Goal: Task Accomplishment & Management: Complete application form

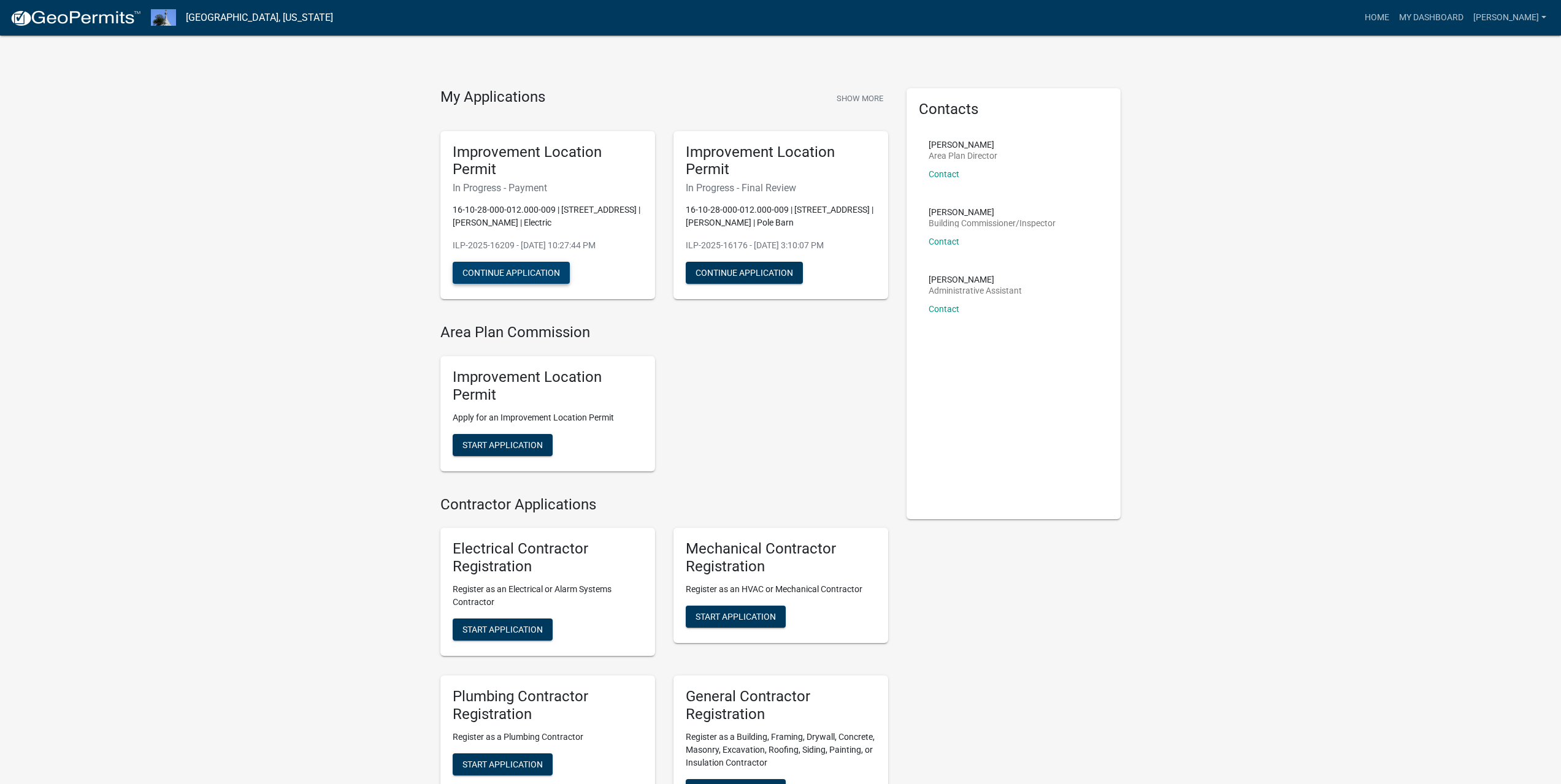
click at [505, 265] on button "Continue Application" at bounding box center [511, 272] width 117 height 22
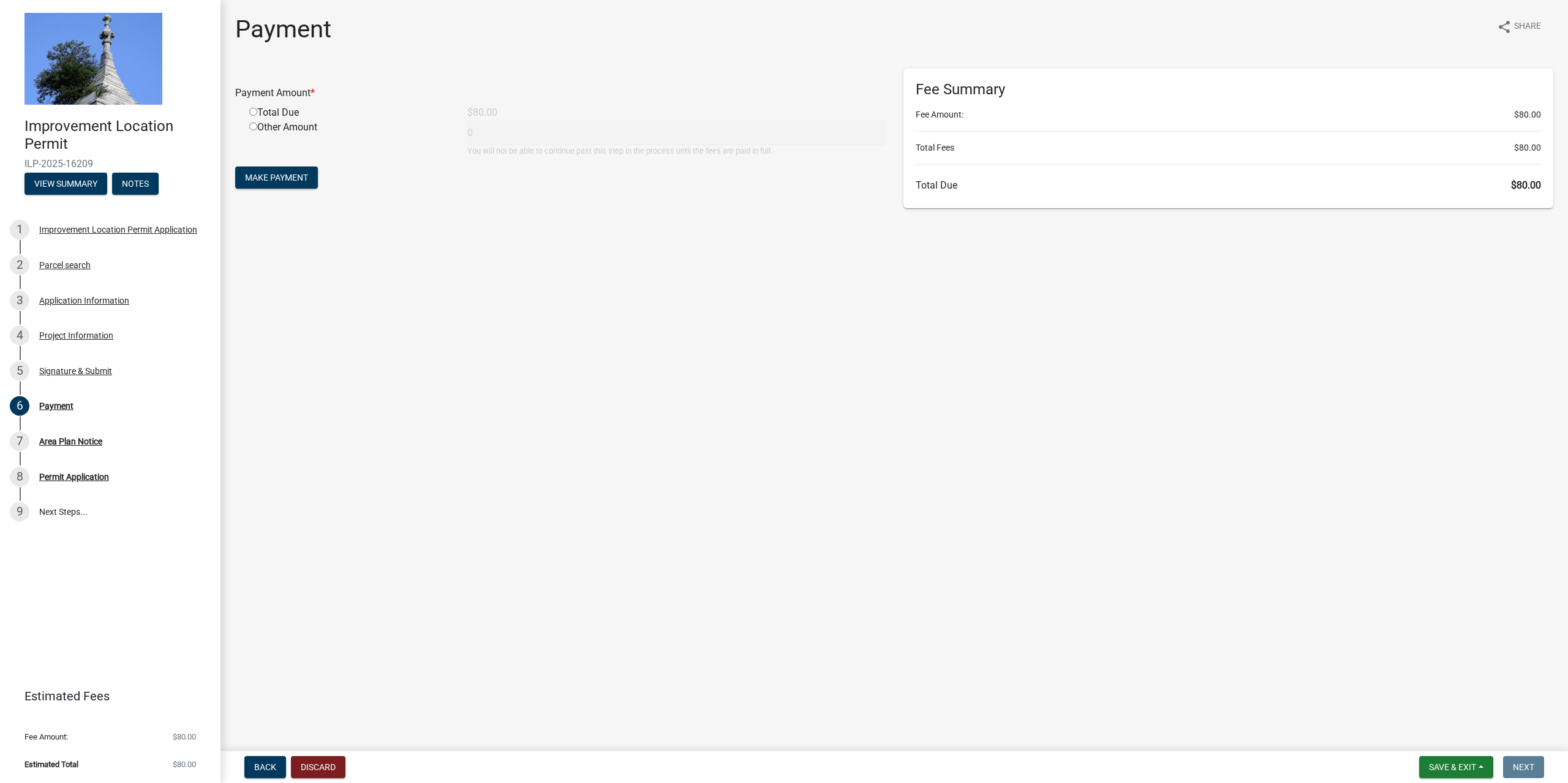
click at [254, 113] on input "radio" at bounding box center [253, 112] width 8 height 8
radio input "true"
type input "80"
click at [282, 175] on span "Make Payment" at bounding box center [277, 177] width 63 height 10
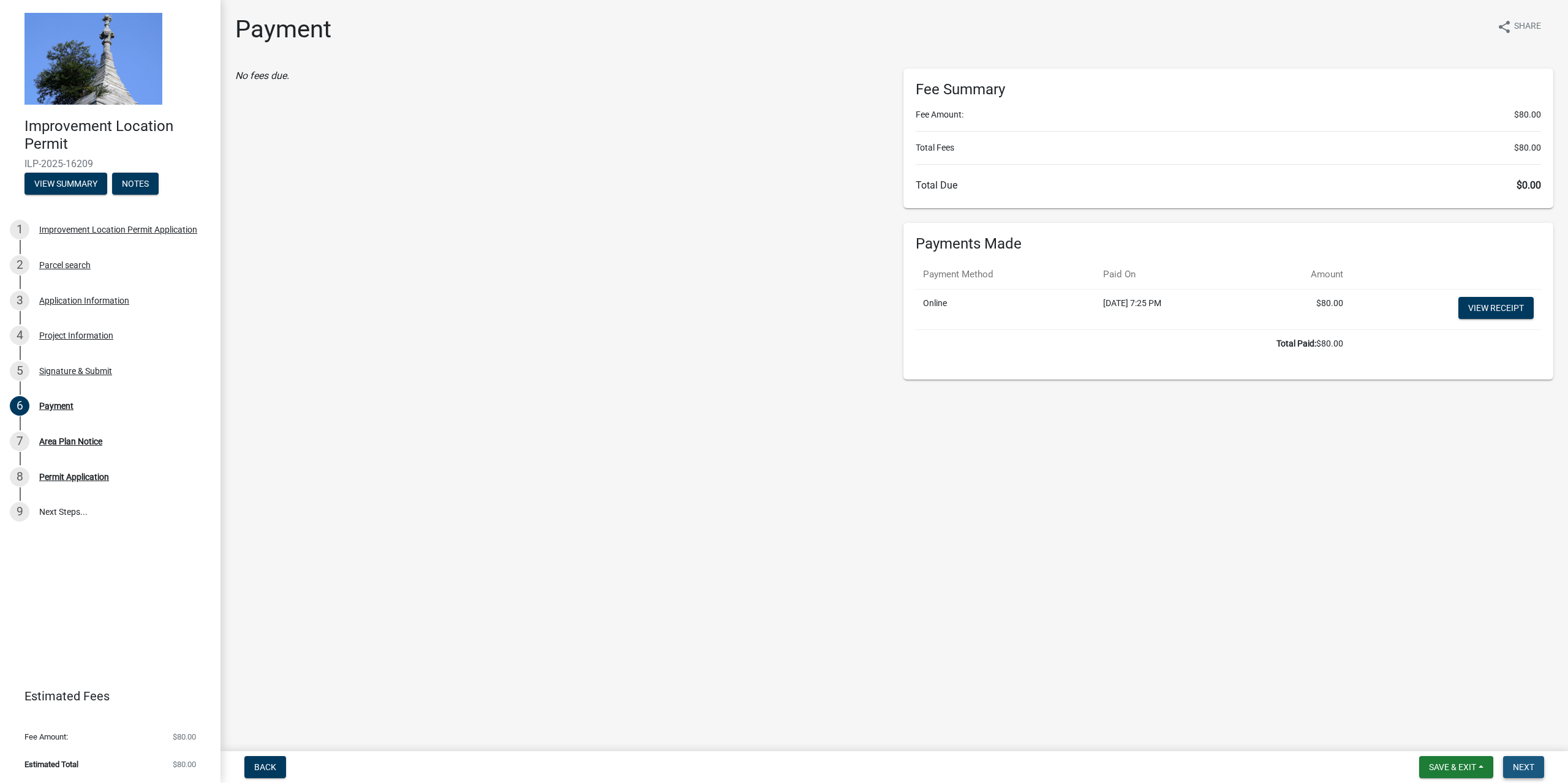
click at [1525, 762] on span "Next" at bounding box center [1523, 767] width 21 height 10
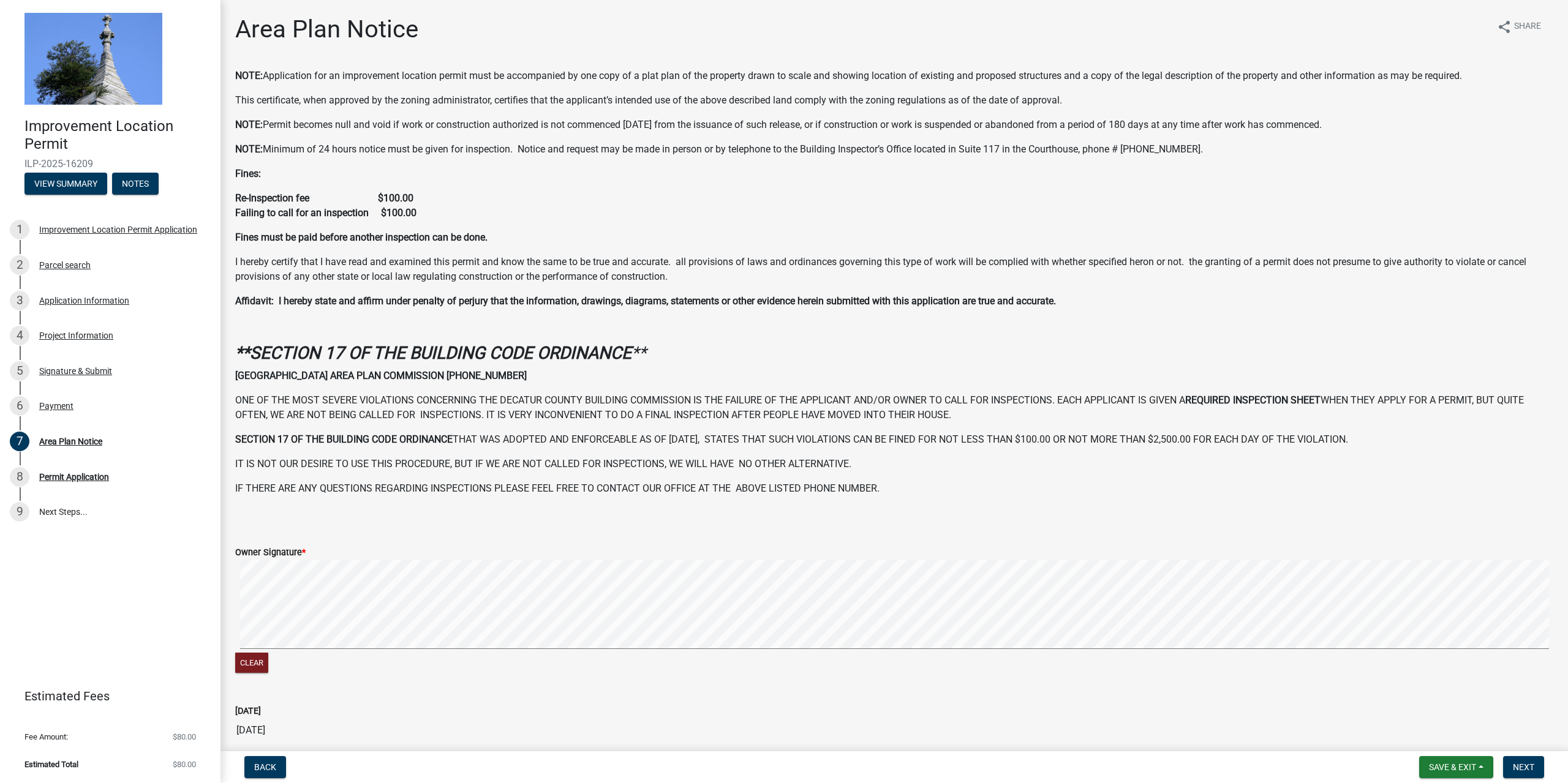
click at [525, 676] on div "Clear" at bounding box center [894, 618] width 1318 height 116
click at [255, 661] on button "Clear" at bounding box center [251, 663] width 33 height 20
click at [1527, 766] on span "Next" at bounding box center [1523, 767] width 21 height 10
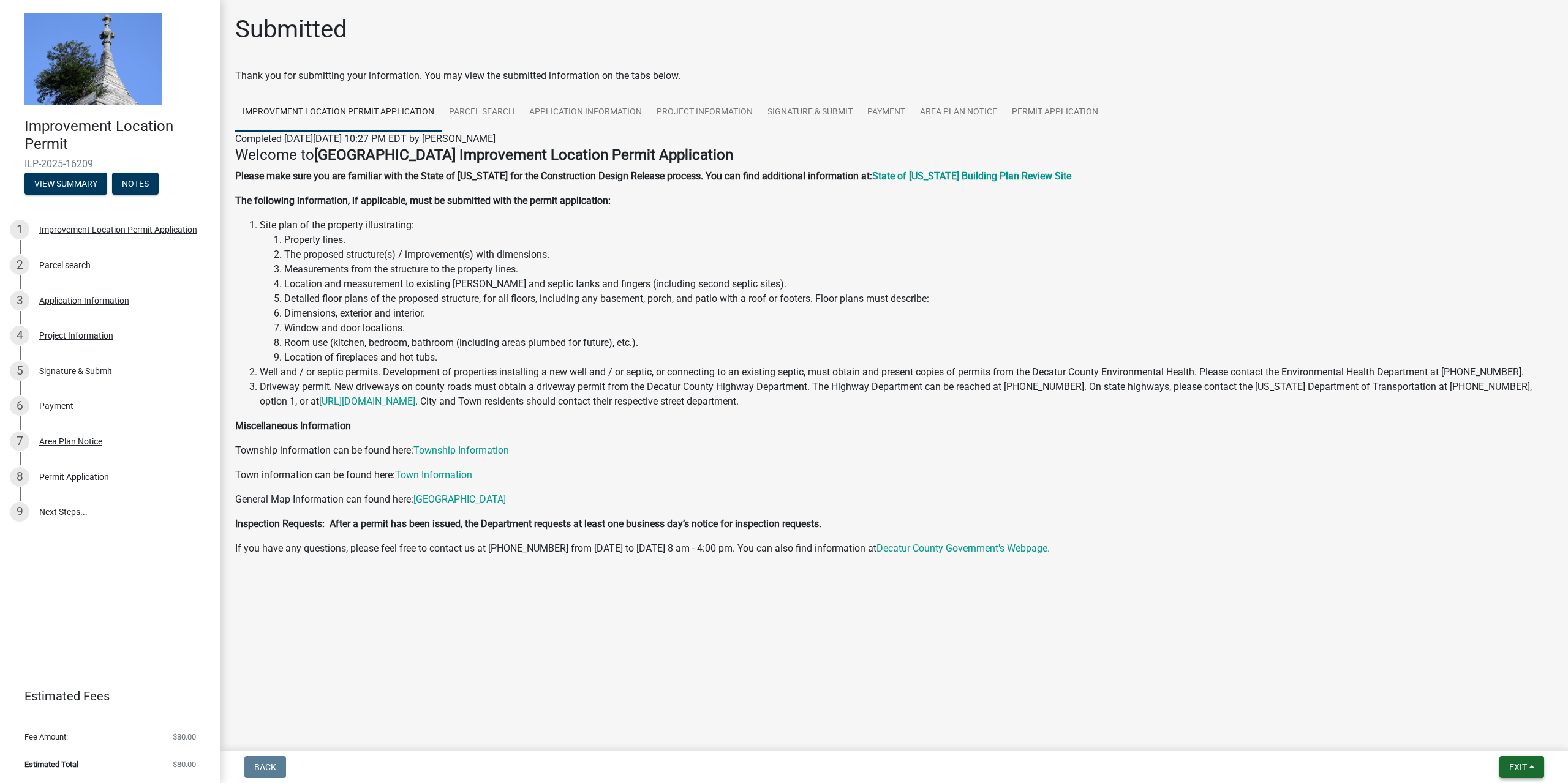
click at [1533, 771] on button "Exit" at bounding box center [1521, 767] width 44 height 22
click at [1499, 739] on button "Save & Exit" at bounding box center [1495, 735] width 98 height 30
